Goal: Information Seeking & Learning: Check status

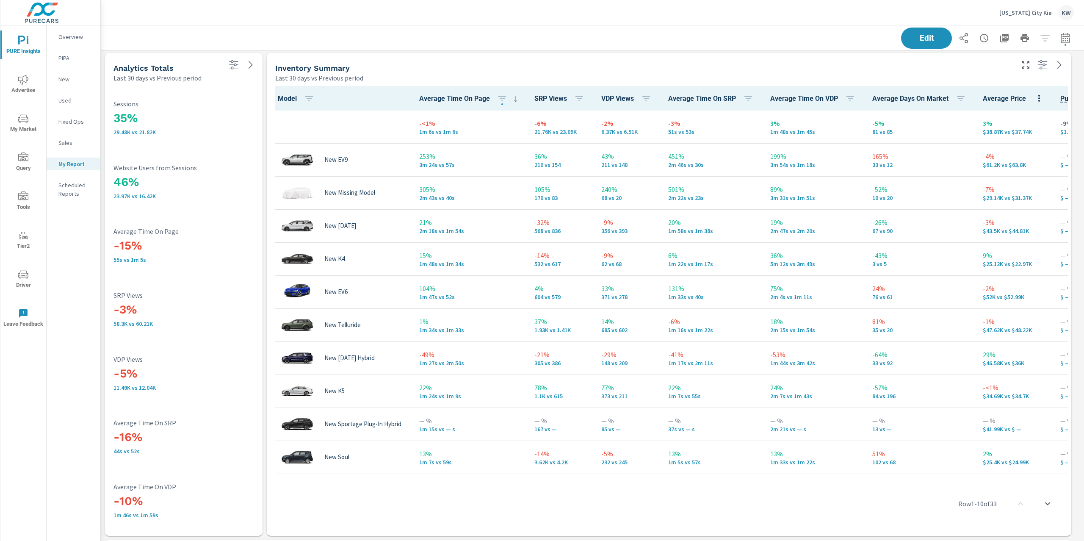
scroll to position [5670, 992]
click at [1022, 12] on p "[US_STATE] City Kia" at bounding box center [1025, 13] width 53 height 8
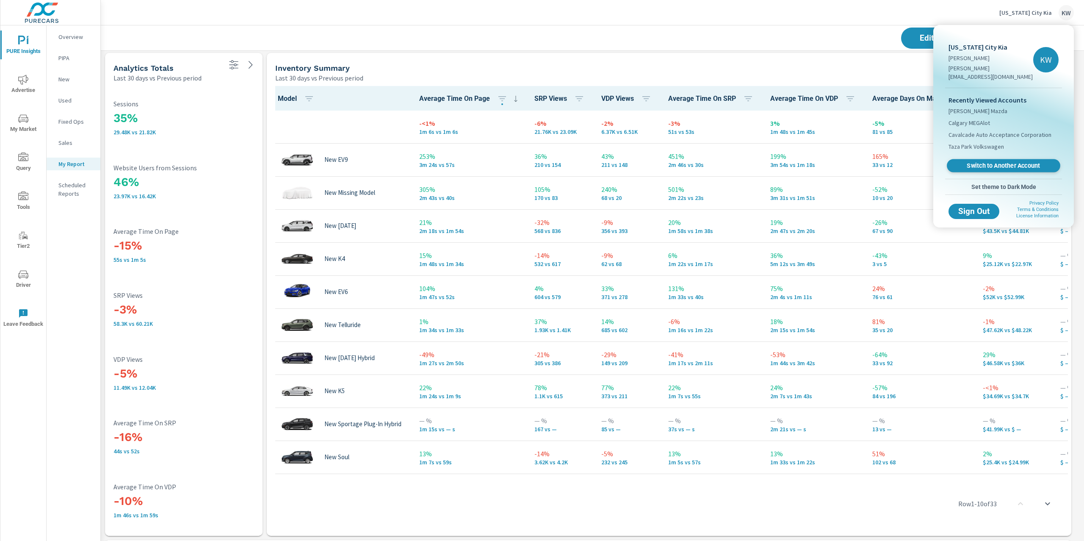
click at [978, 162] on span "Switch to Another Account" at bounding box center [1003, 166] width 104 height 8
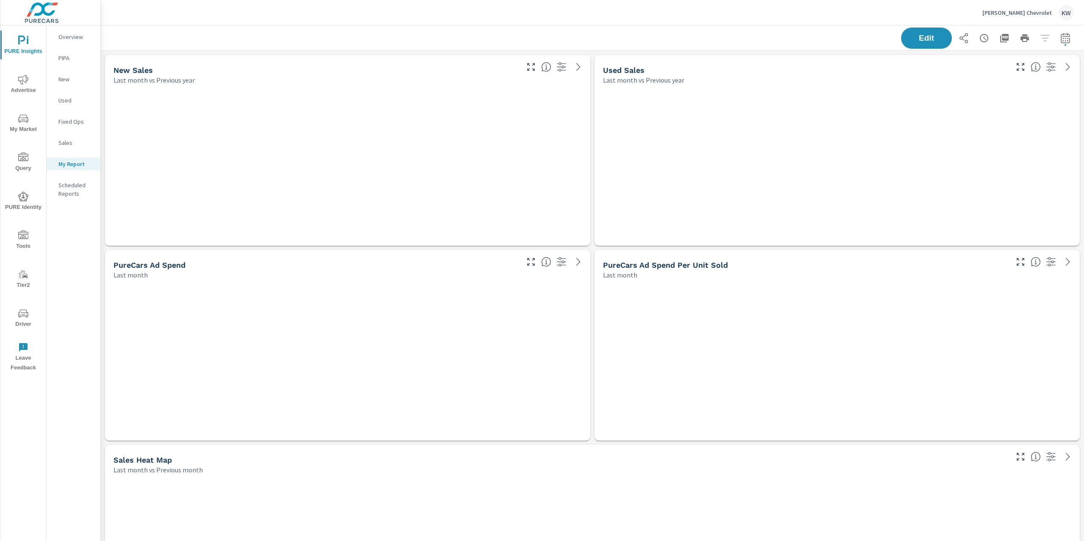
scroll to position [5183, 992]
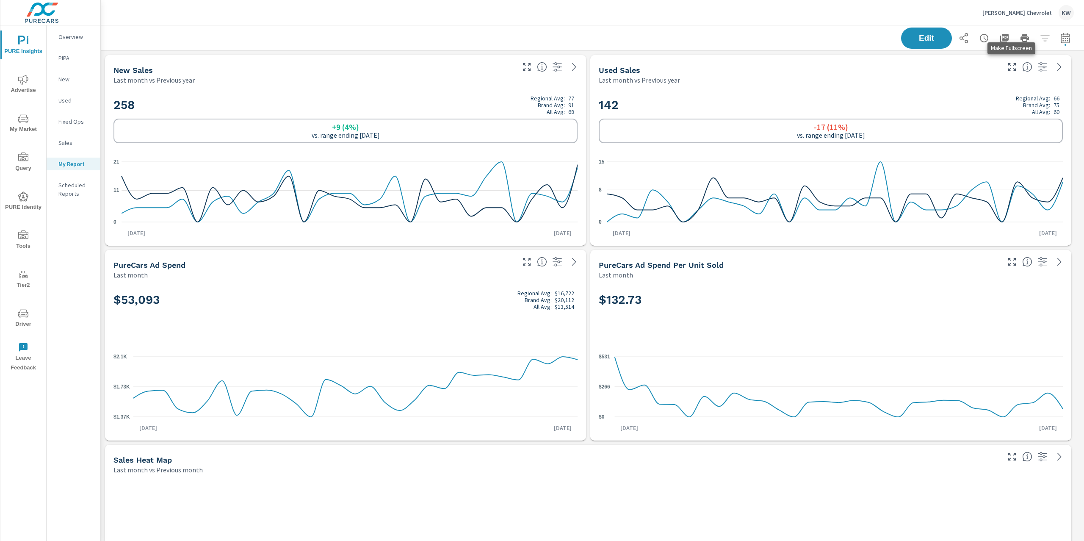
scroll to position [5183, 992]
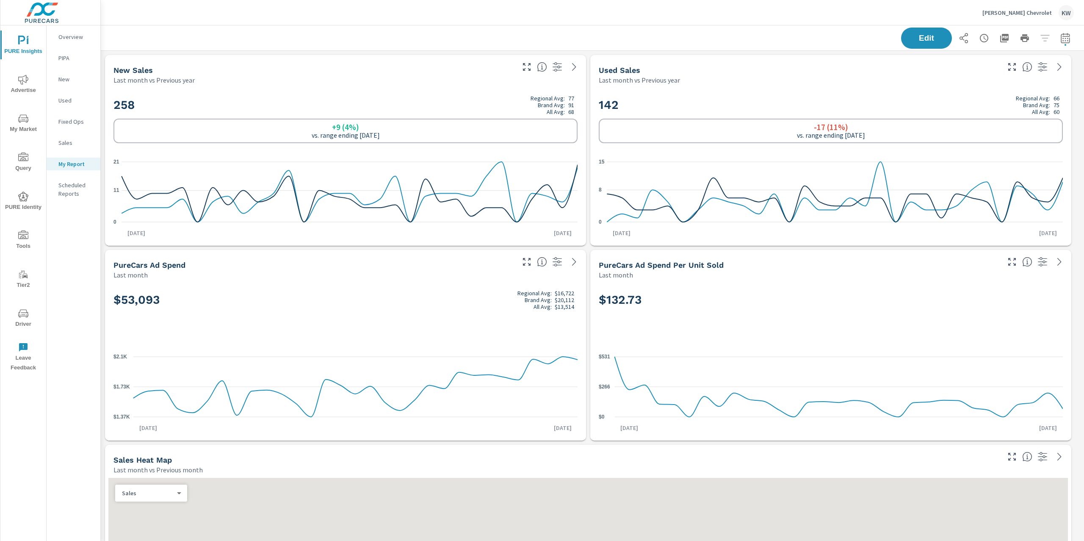
click at [1062, 39] on button "button" at bounding box center [1065, 38] width 17 height 17
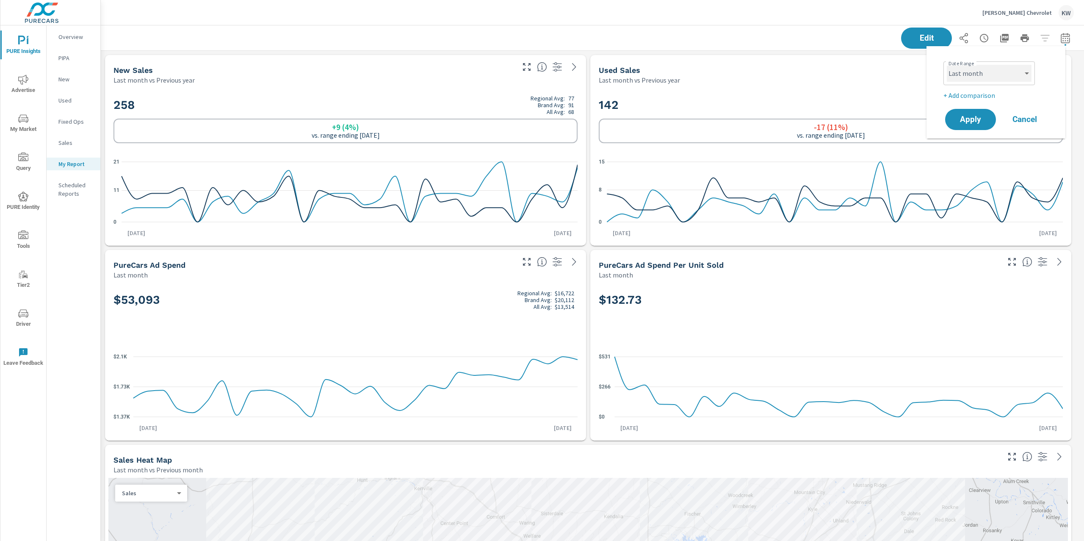
click at [984, 74] on select "Custom Yesterday Last week Last 7 days Last 14 days Last 30 days Last 45 days L…" at bounding box center [989, 73] width 85 height 17
click at [947, 65] on select "Custom Yesterday Last week Last 7 days Last 14 days Last 30 days Last 45 days L…" at bounding box center [989, 73] width 85 height 17
select select "Month to date"
click at [968, 117] on span "Apply" at bounding box center [970, 120] width 35 height 8
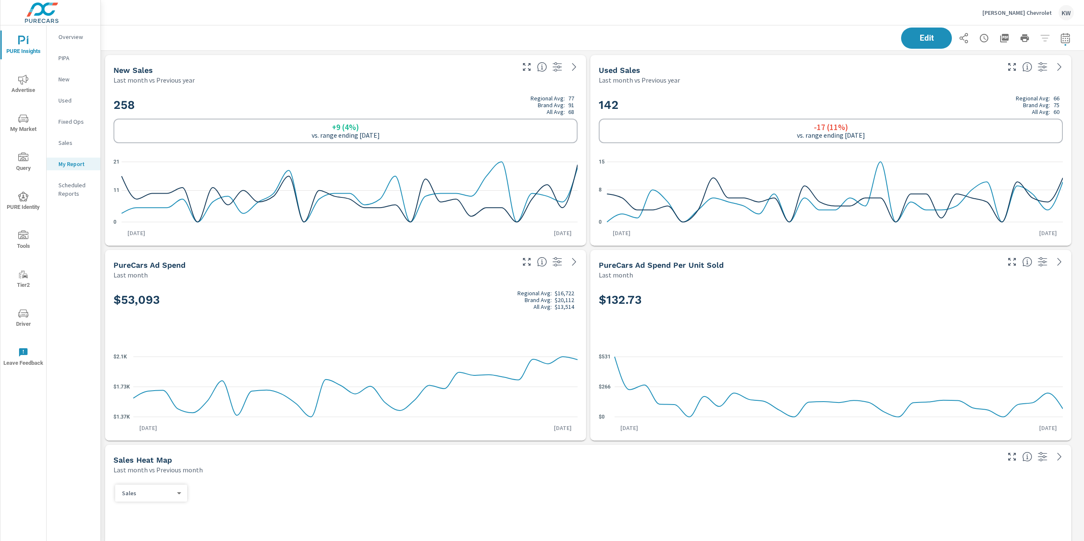
scroll to position [0, 0]
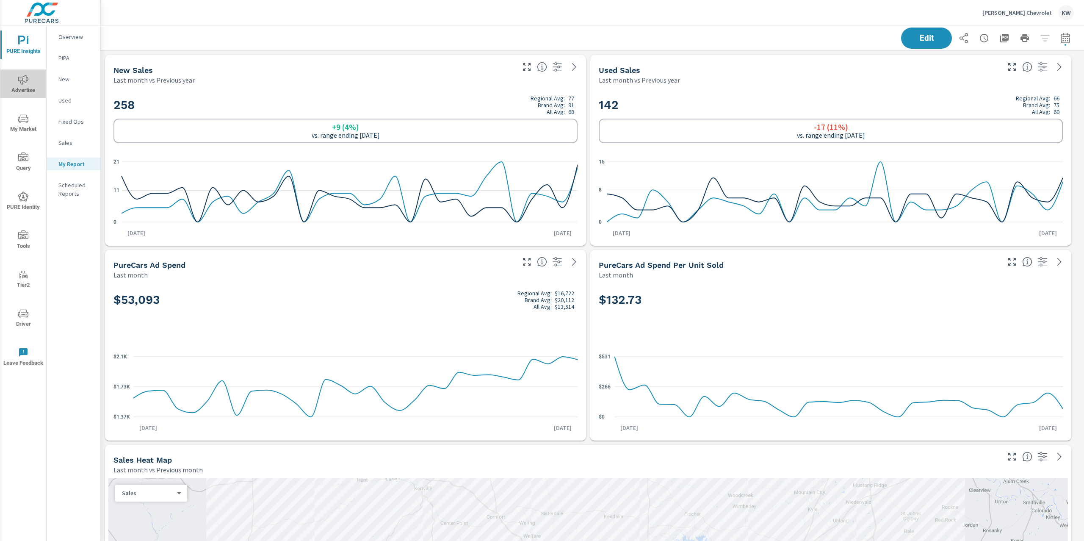
click at [27, 88] on span "Advertise" at bounding box center [23, 85] width 41 height 21
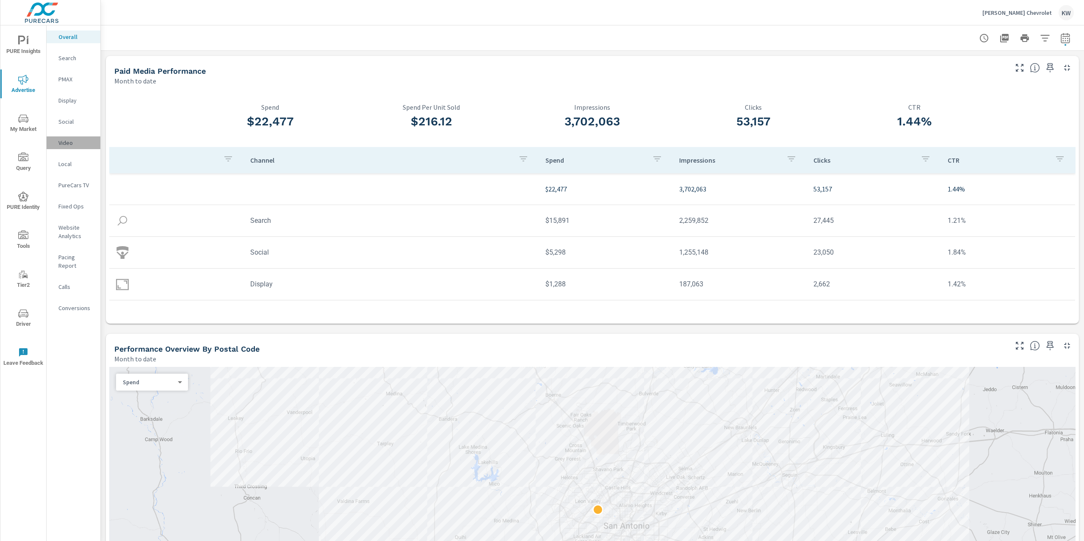
click at [71, 141] on p "Video" at bounding box center [75, 142] width 35 height 8
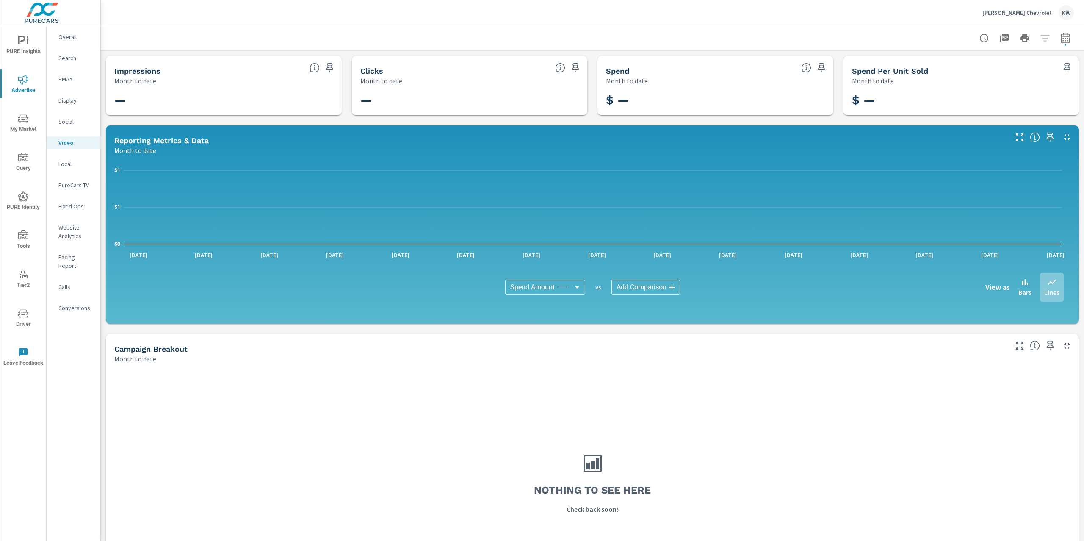
click at [70, 101] on p "Display" at bounding box center [75, 100] width 35 height 8
